Goal: Transaction & Acquisition: Subscribe to service/newsletter

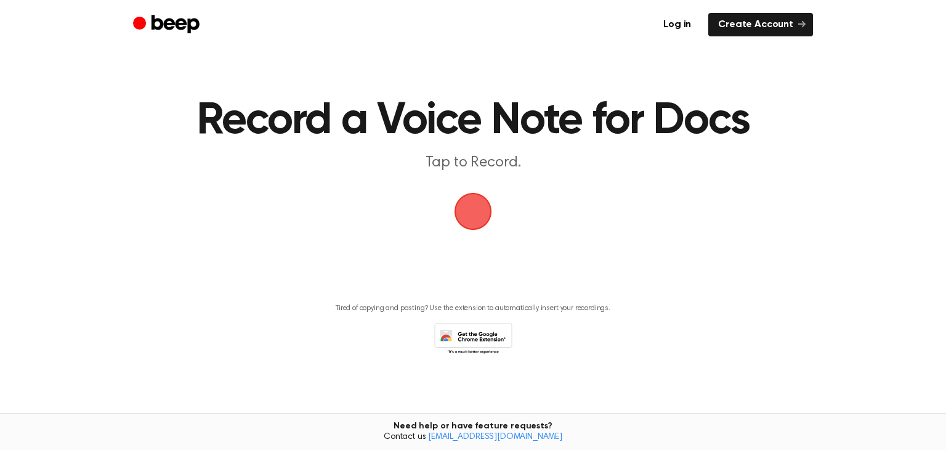
click at [477, 206] on span "button" at bounding box center [473, 211] width 42 height 42
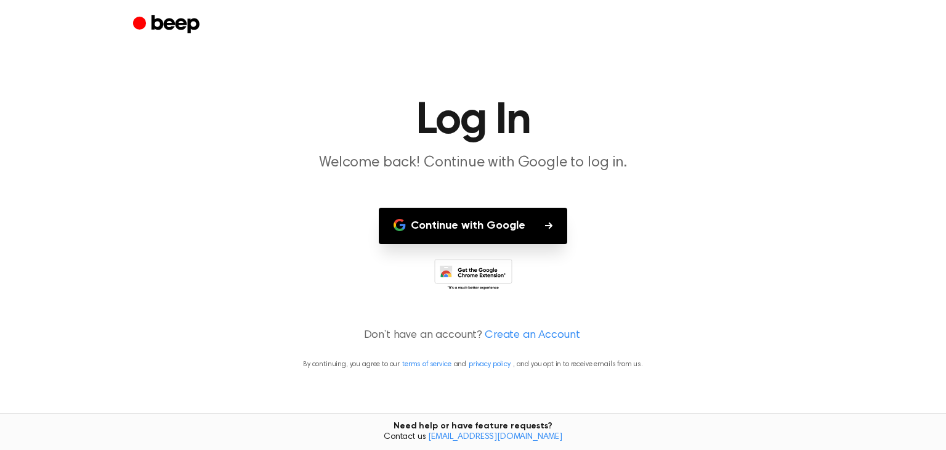
click at [498, 235] on button "Continue with Google" at bounding box center [473, 226] width 188 height 36
click at [479, 268] on icon at bounding box center [476, 278] width 58 height 22
click at [144, 30] on icon "Beep" at bounding box center [168, 25] width 70 height 24
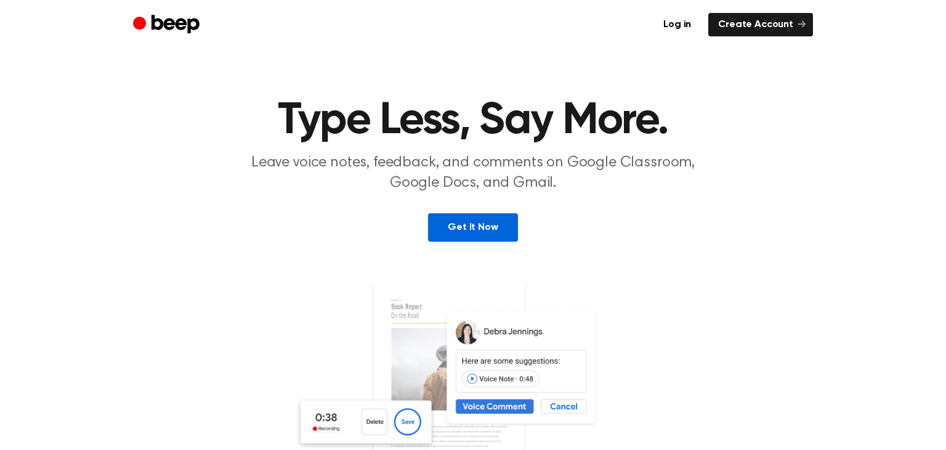
click at [467, 225] on link "Get It Now" at bounding box center [472, 227] width 89 height 28
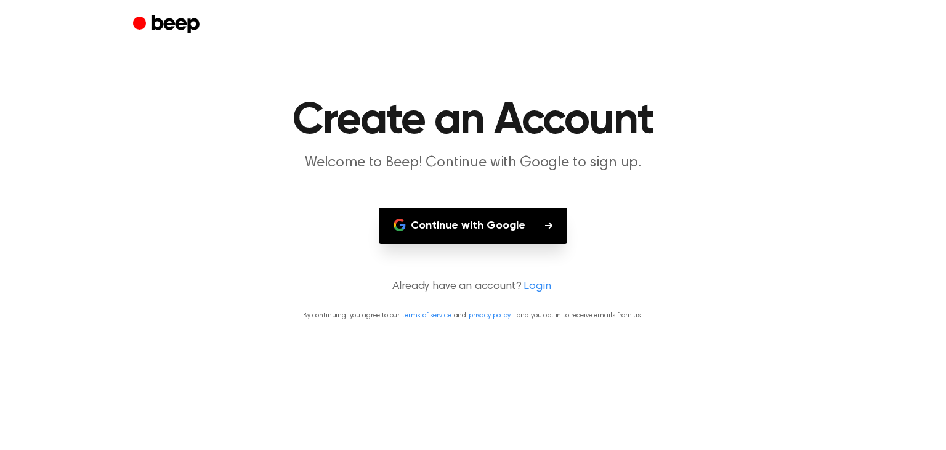
click at [467, 225] on button "Continue with Google" at bounding box center [473, 226] width 188 height 36
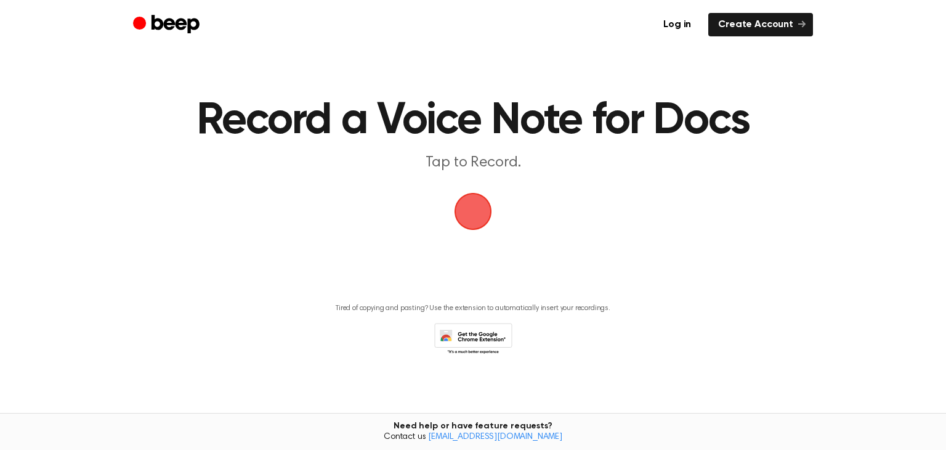
click at [477, 216] on span "button" at bounding box center [473, 211] width 34 height 34
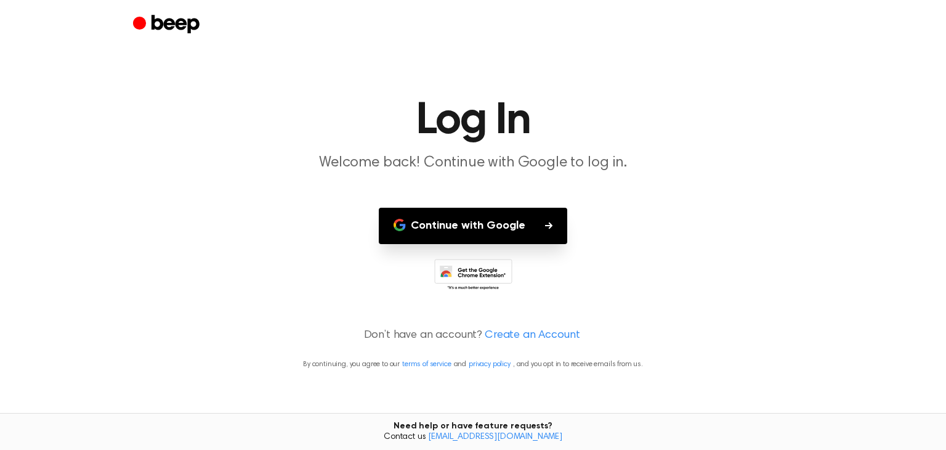
click at [475, 192] on main "Log In Welcome back! Continue with Google to log in. Continue with Google Don’t…" at bounding box center [473, 225] width 946 height 450
